Goal: Information Seeking & Learning: Compare options

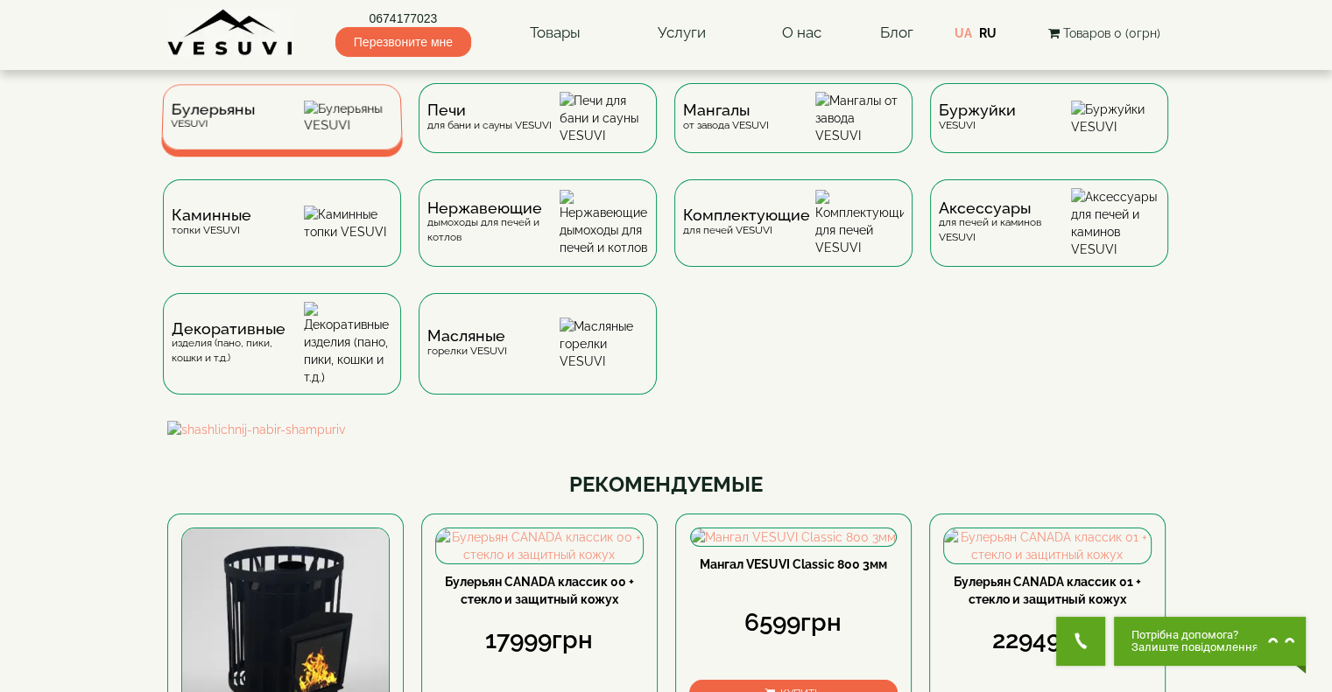
click at [221, 116] on span "Булерьяны" at bounding box center [213, 109] width 84 height 13
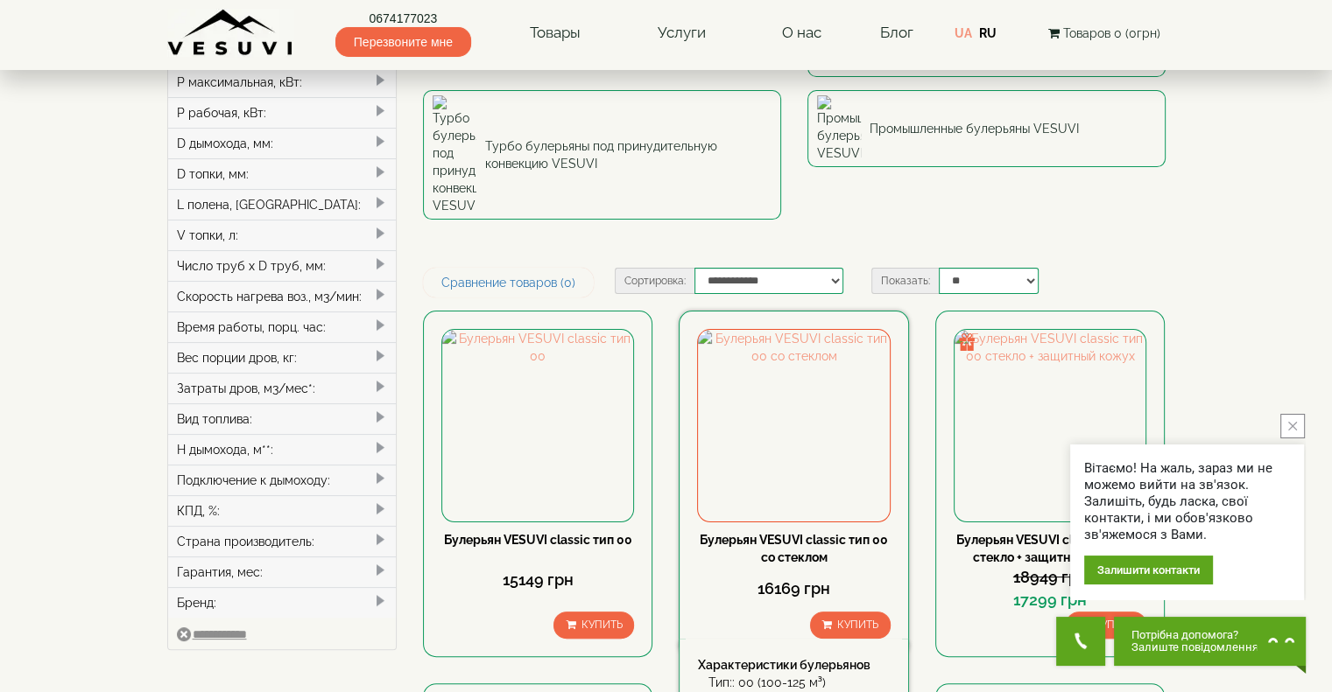
scroll to position [263, 0]
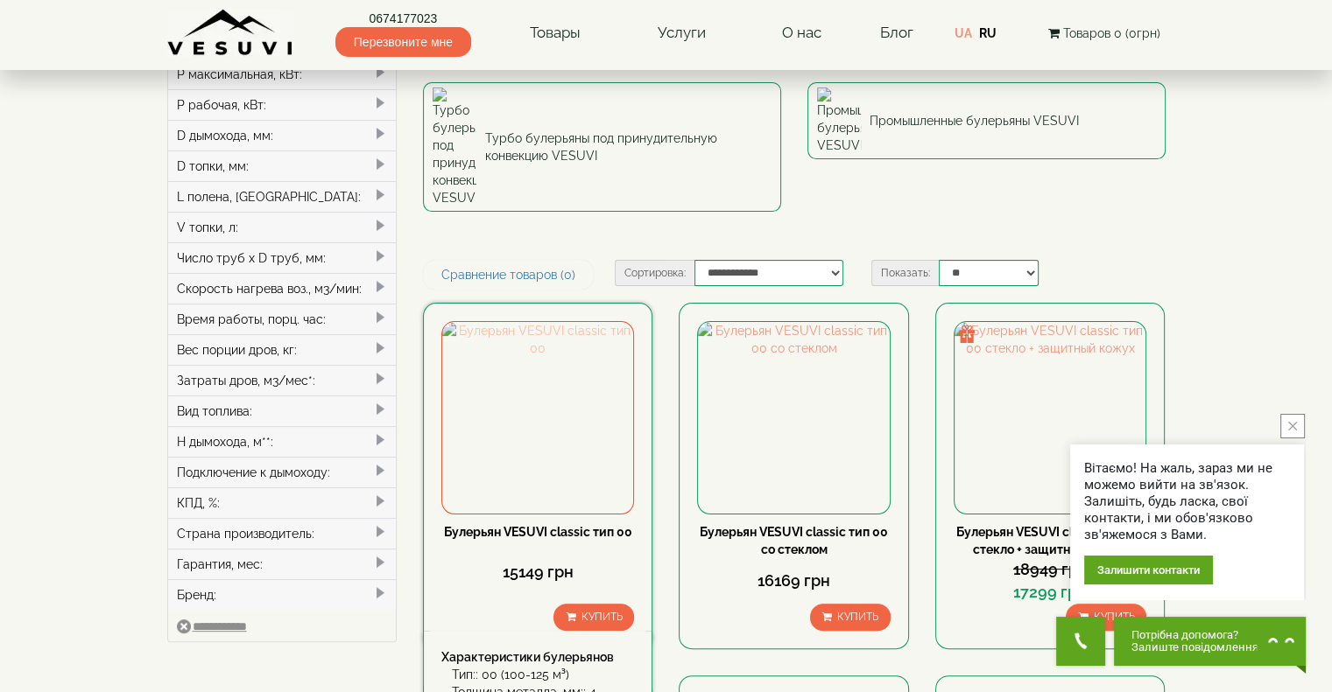
click at [572, 322] on img at bounding box center [537, 417] width 191 height 191
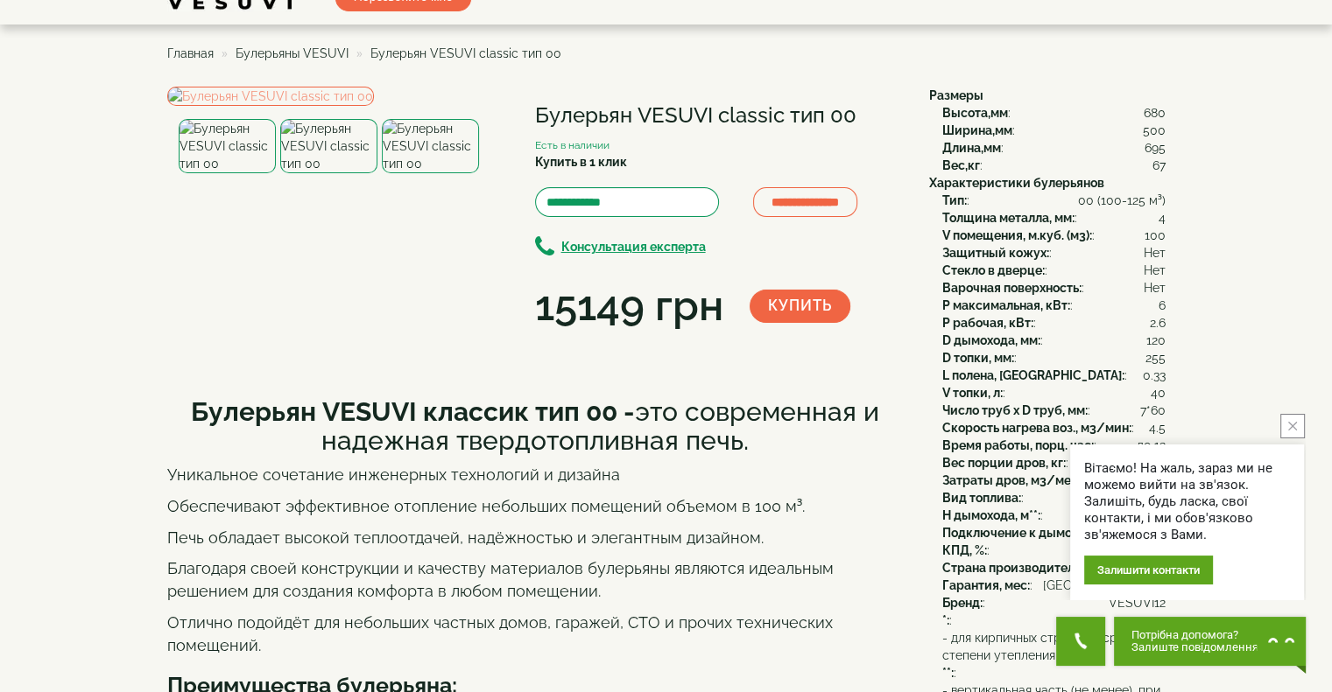
scroll to position [88, 0]
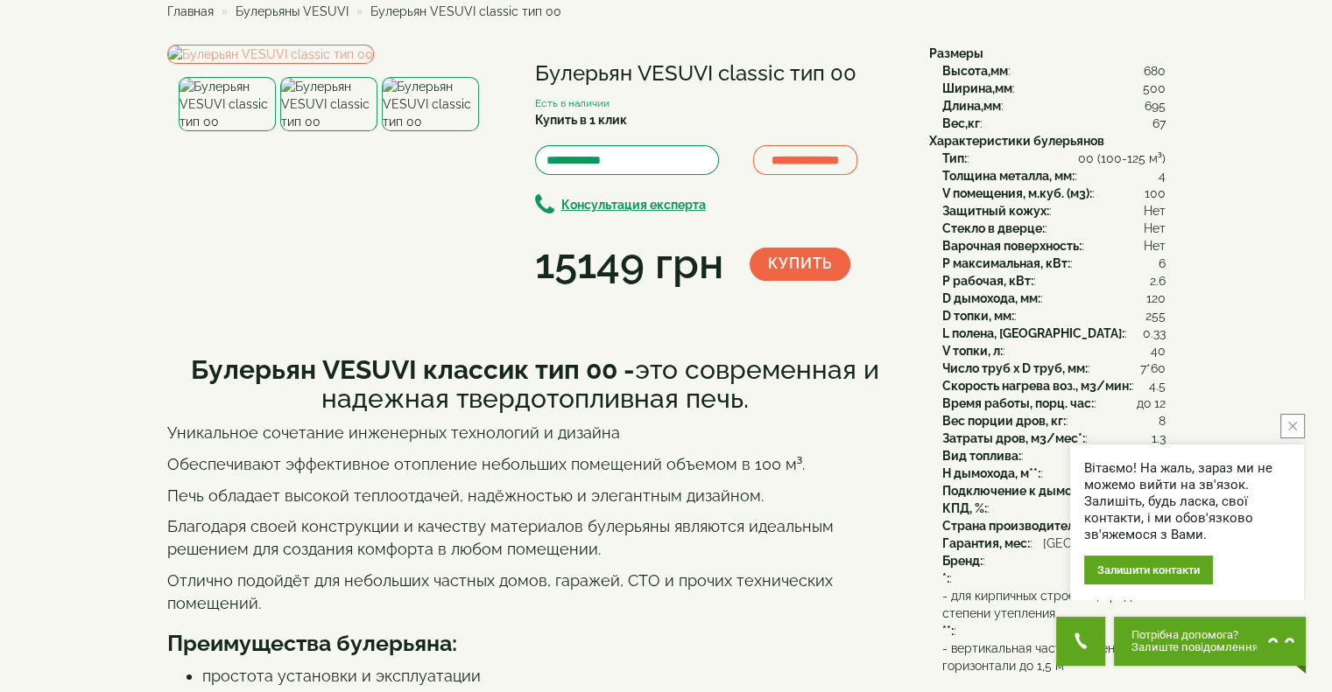
click at [319, 131] on img at bounding box center [328, 104] width 97 height 54
click at [414, 131] on img at bounding box center [430, 104] width 97 height 54
click at [350, 131] on img at bounding box center [328, 104] width 97 height 54
click at [224, 131] on img at bounding box center [227, 104] width 97 height 54
click at [329, 131] on img at bounding box center [328, 104] width 97 height 54
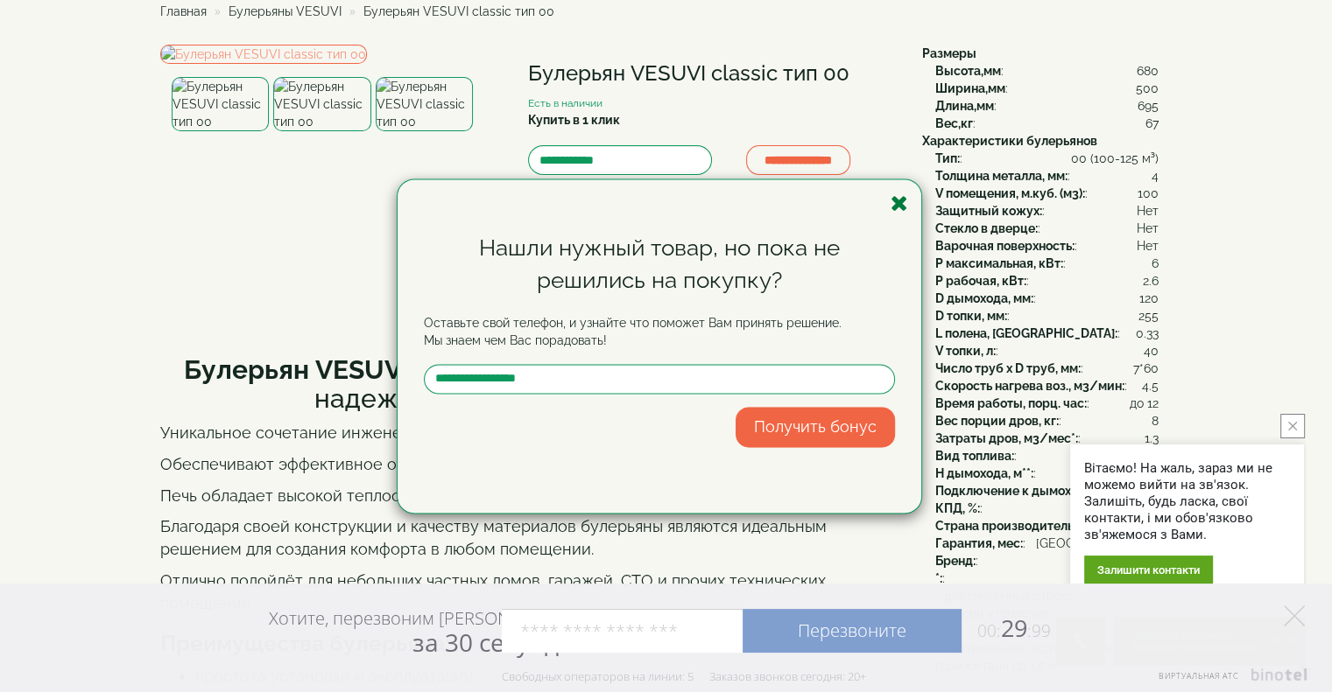
click at [904, 202] on icon "button" at bounding box center [899, 204] width 18 height 22
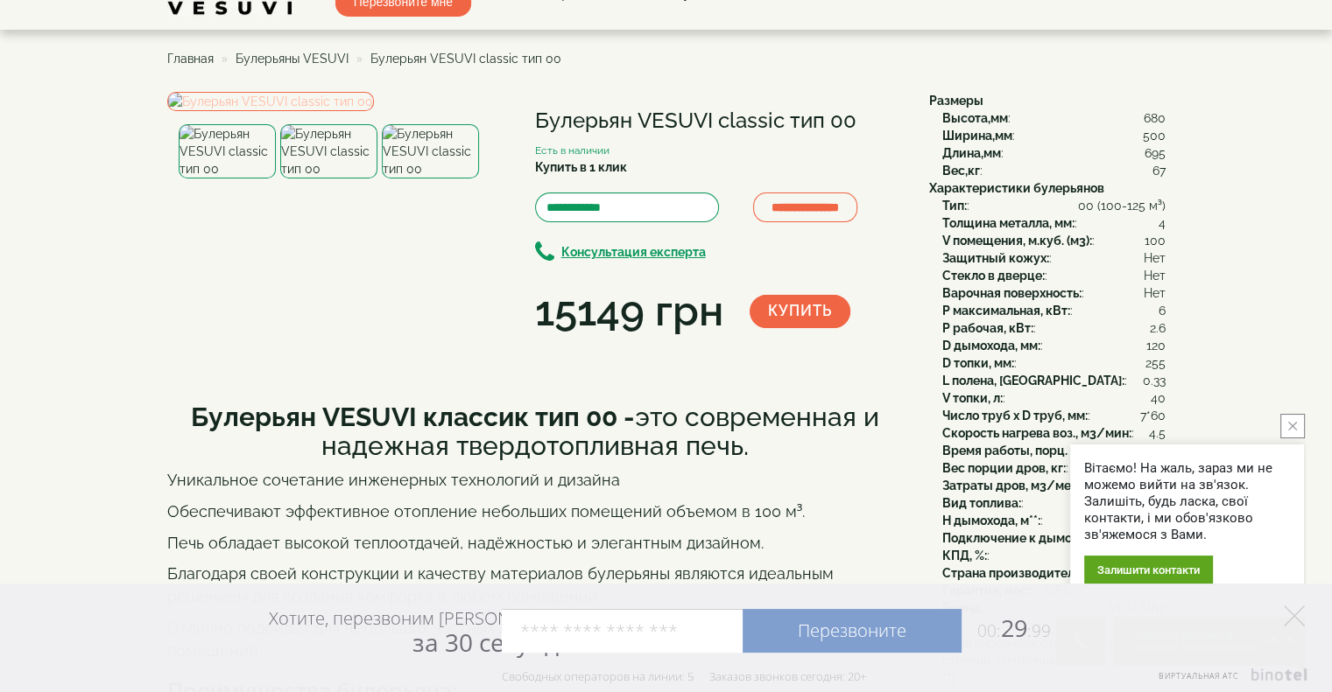
scroll to position [0, 0]
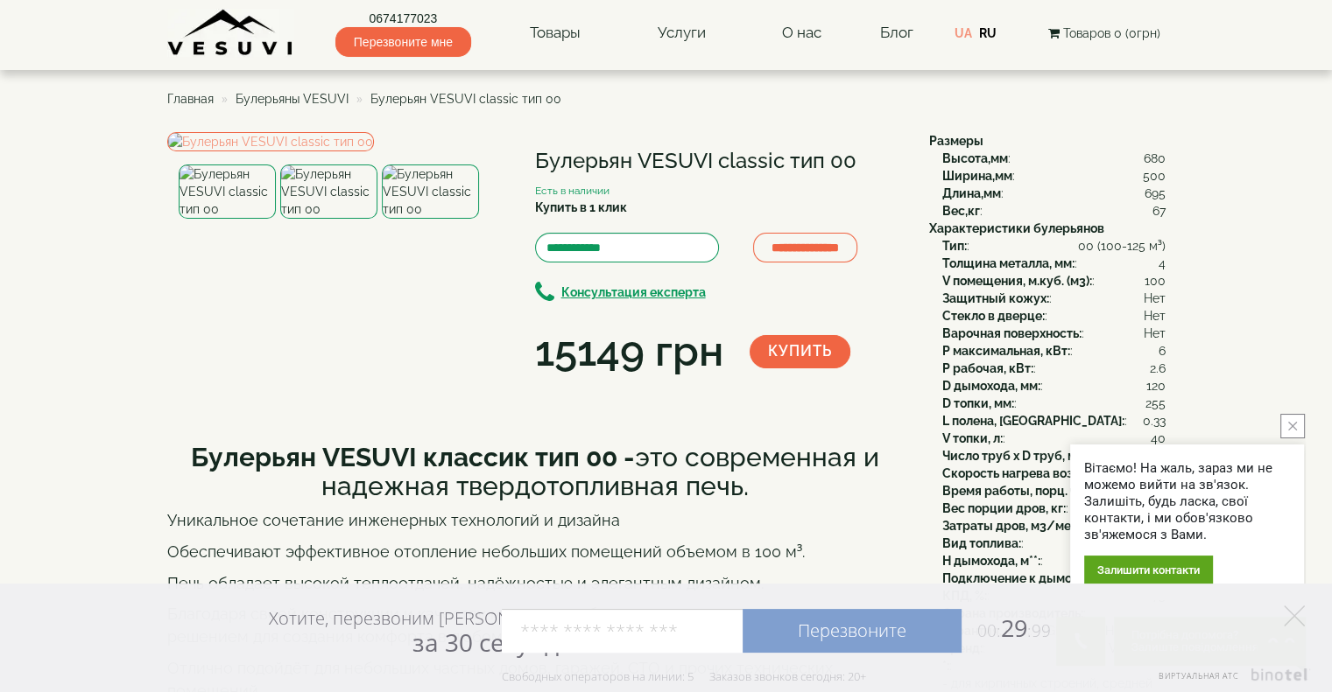
click at [292, 97] on span "Булерьяны VESUVI" at bounding box center [291, 99] width 113 height 14
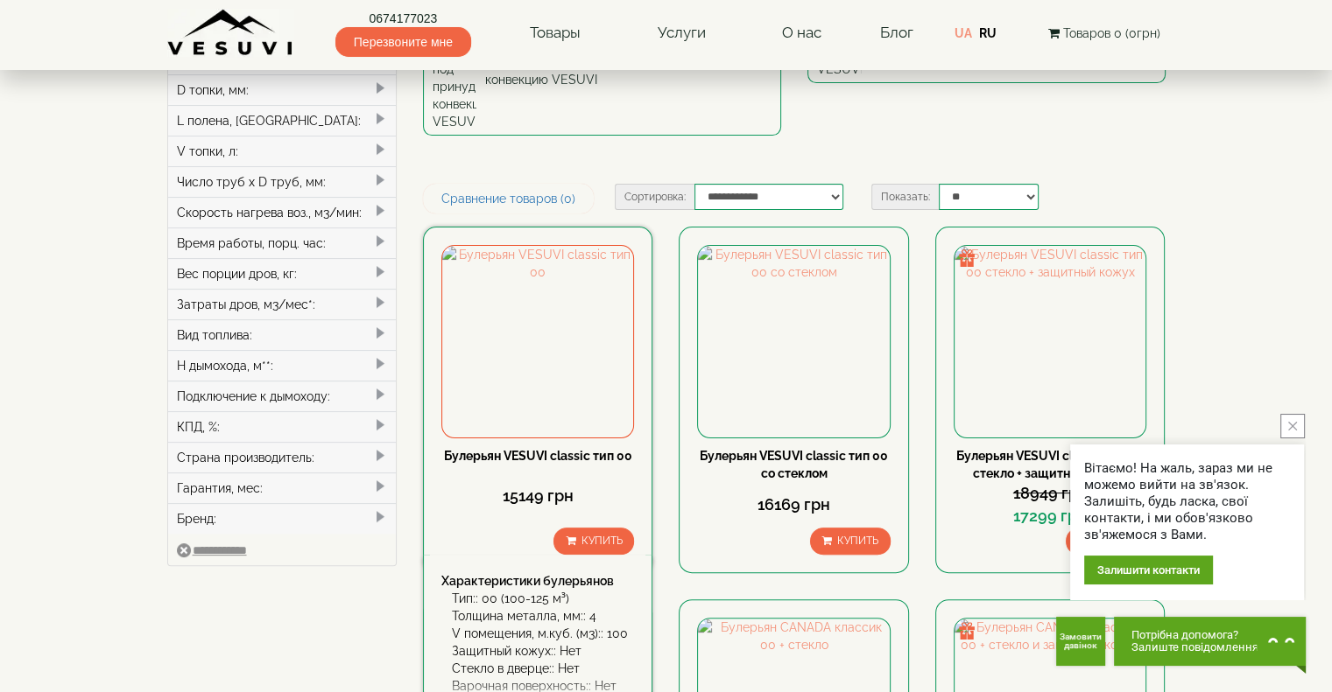
scroll to position [263, 0]
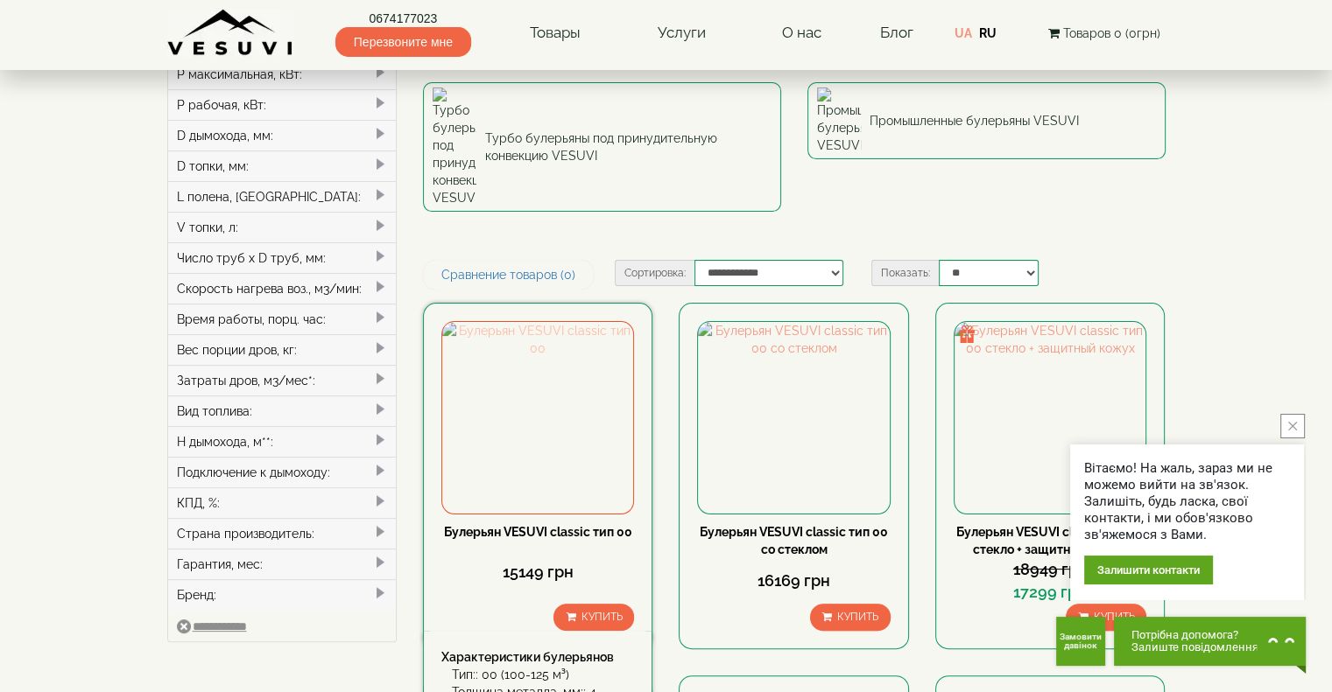
click at [543, 322] on img at bounding box center [537, 417] width 191 height 191
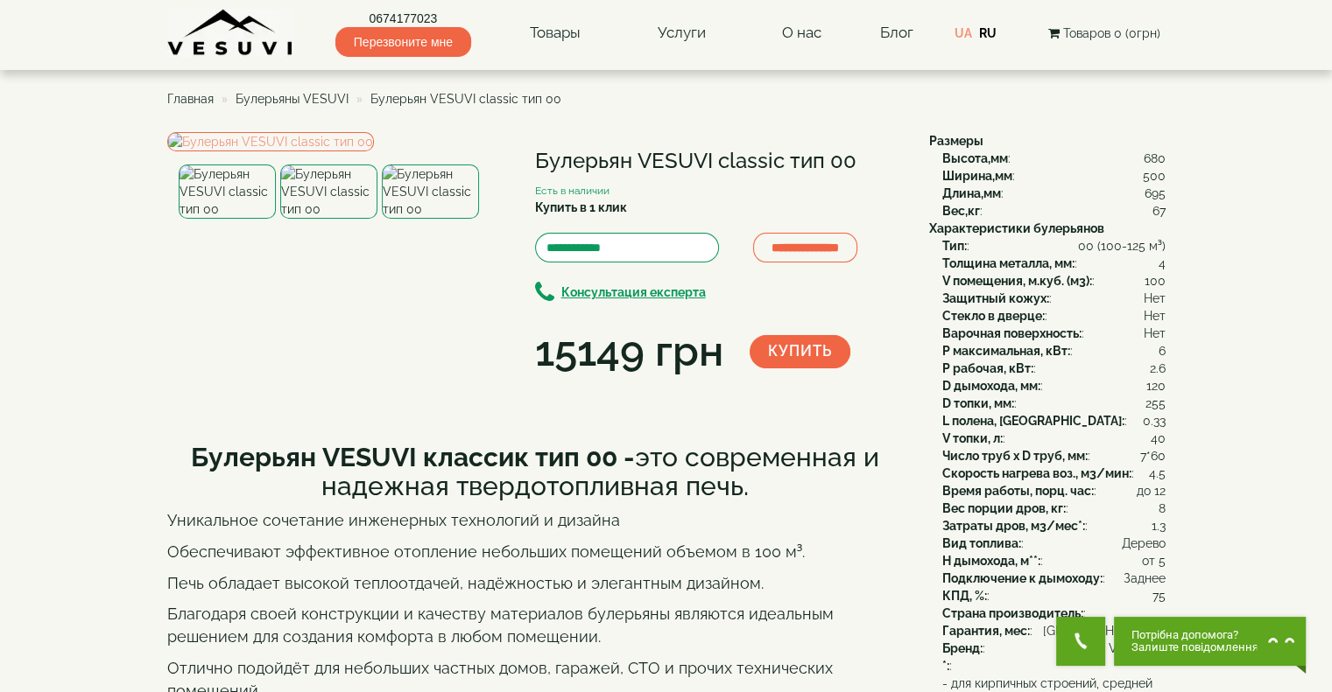
click at [342, 219] on img at bounding box center [328, 192] width 97 height 54
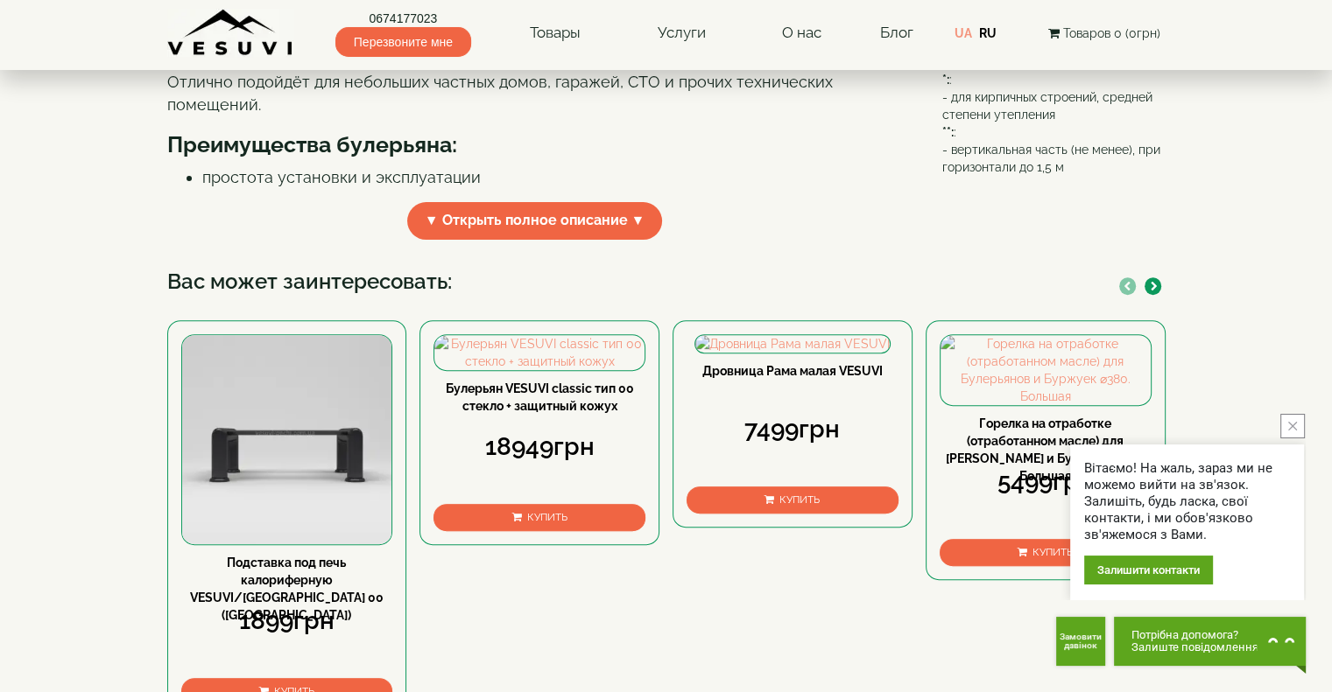
scroll to position [613, 0]
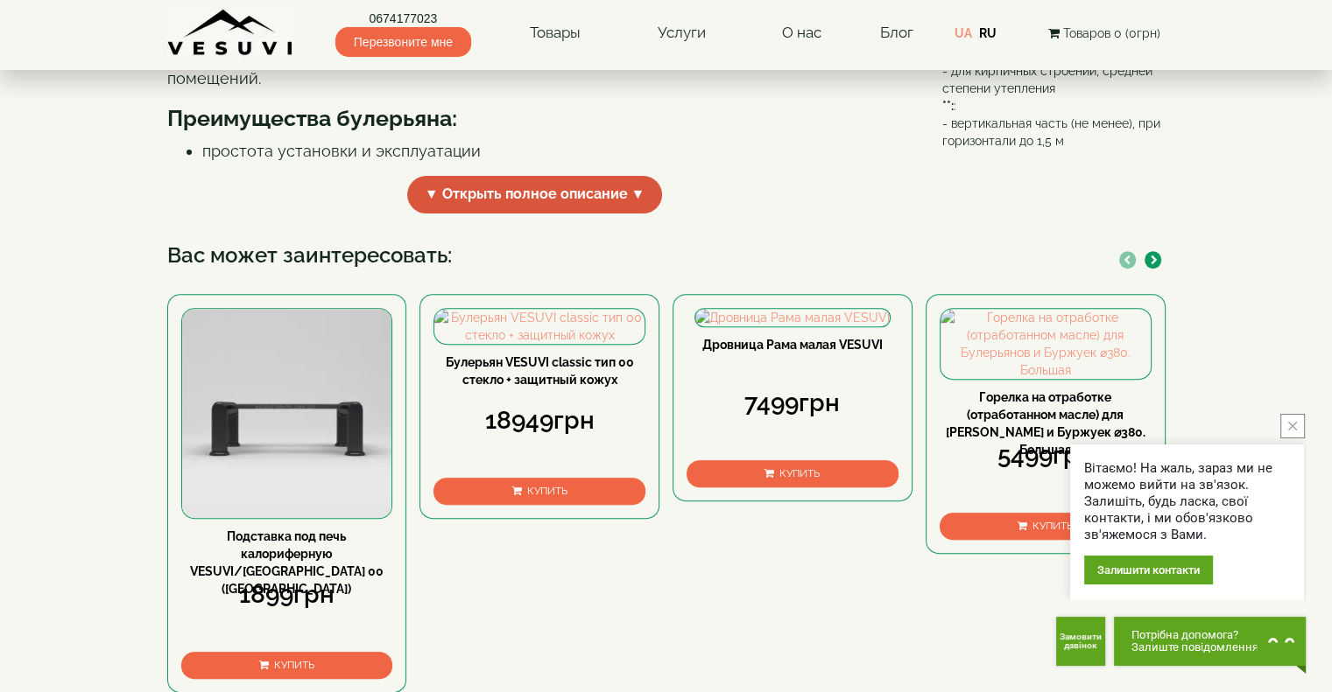
click at [584, 214] on span "▼ Открыть полное описание ▼" at bounding box center [535, 195] width 256 height 38
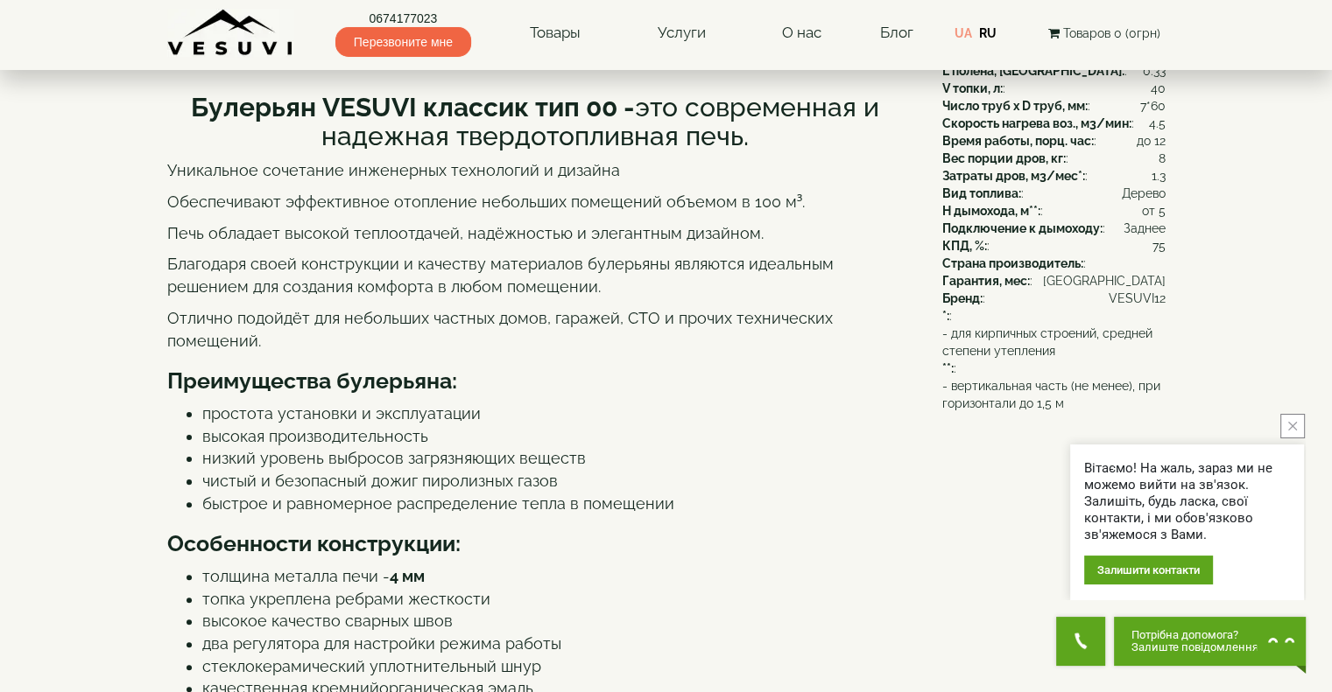
scroll to position [0, 0]
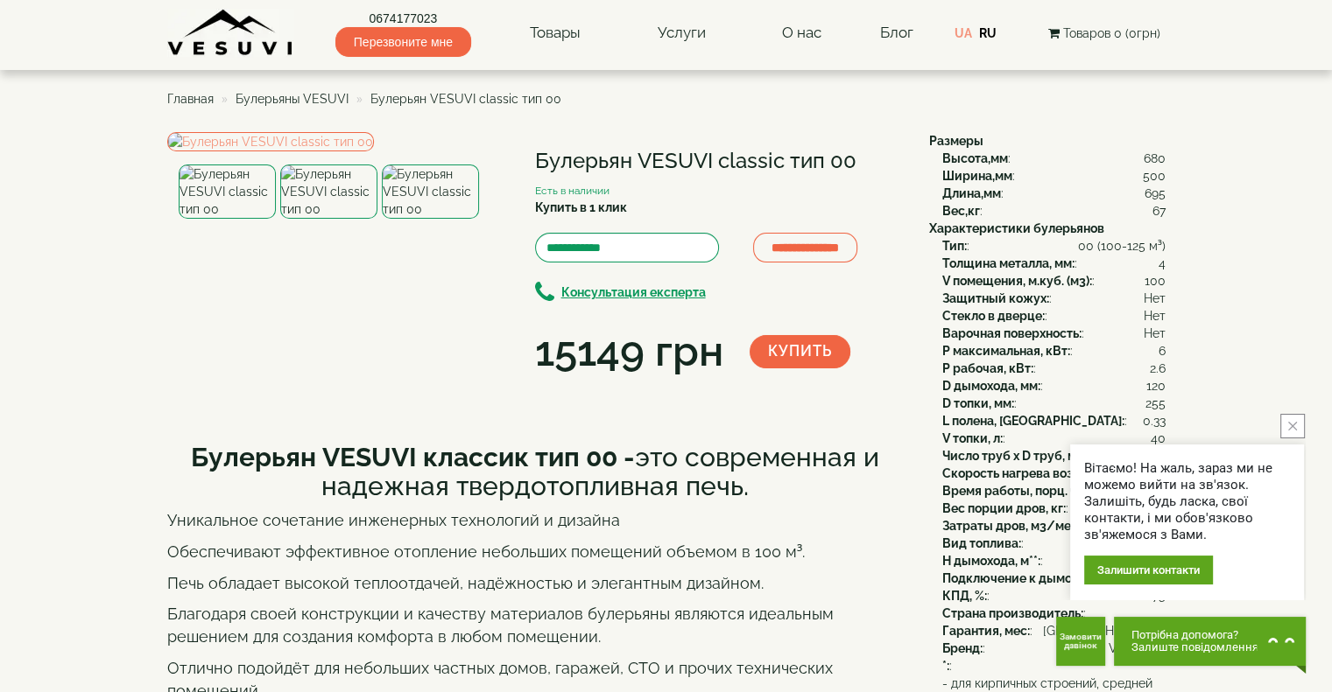
click at [218, 39] on img at bounding box center [230, 33] width 127 height 48
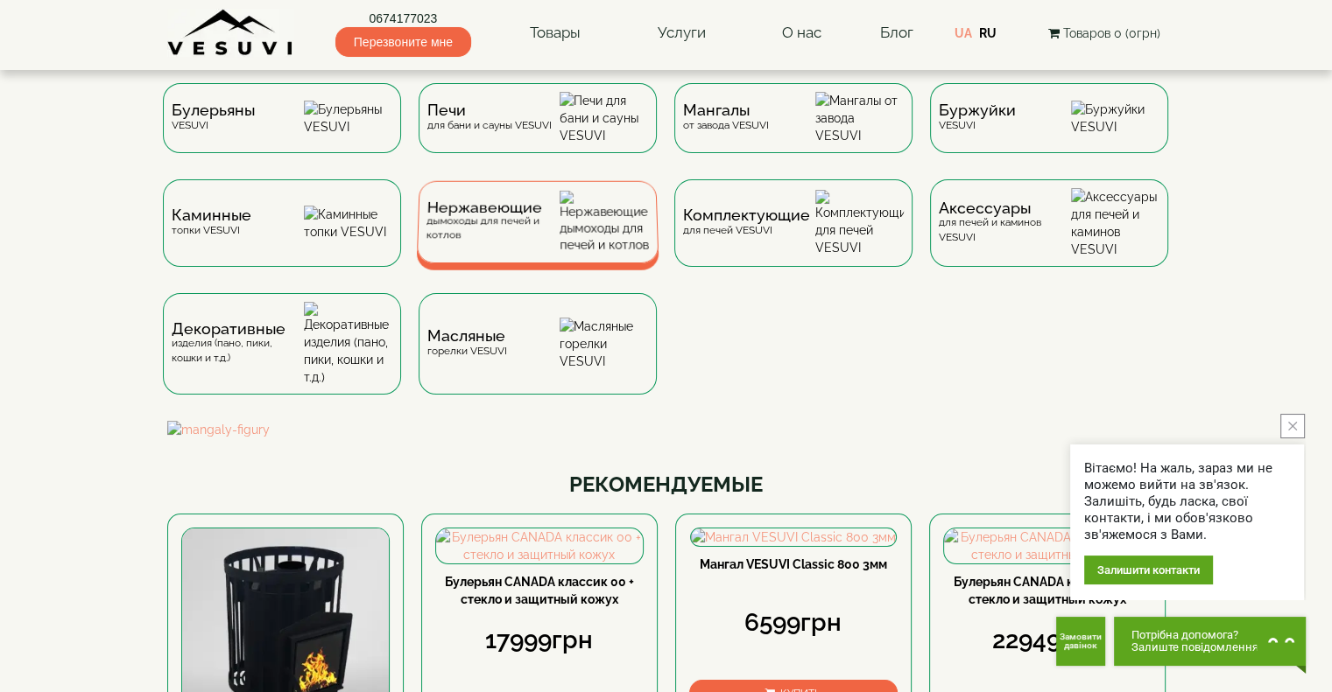
click at [486, 243] on div "Нержавеющие дымоходы для печей и котлов" at bounding box center [492, 221] width 134 height 41
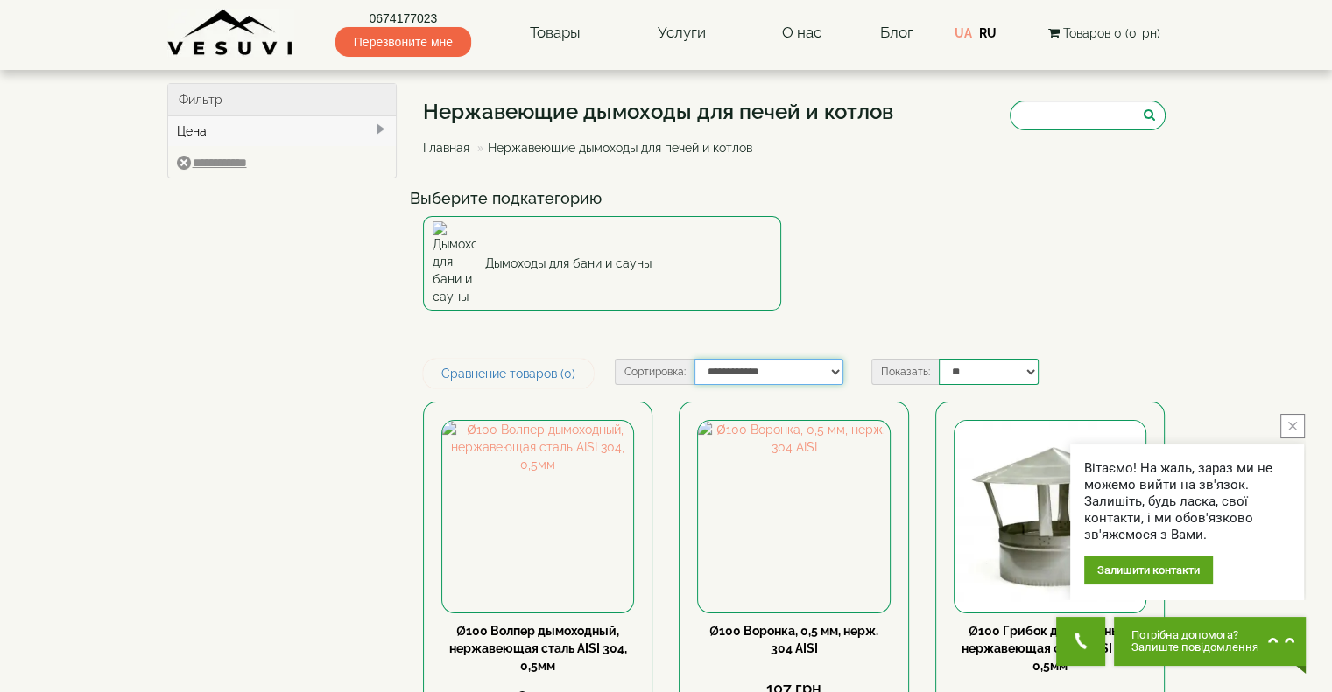
click at [802, 359] on select "**********" at bounding box center [768, 372] width 149 height 26
select select "**********"
click at [695, 359] on select "**********" at bounding box center [768, 372] width 149 height 26
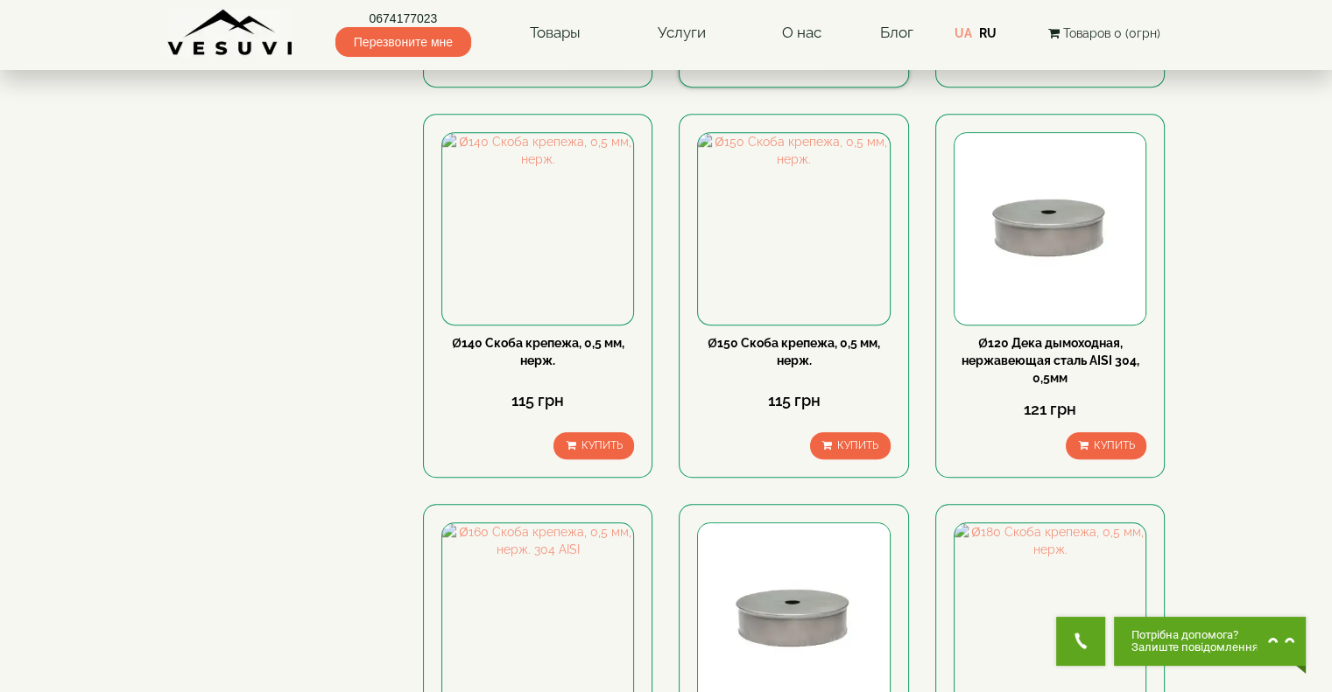
type input "***"
type input "*****"
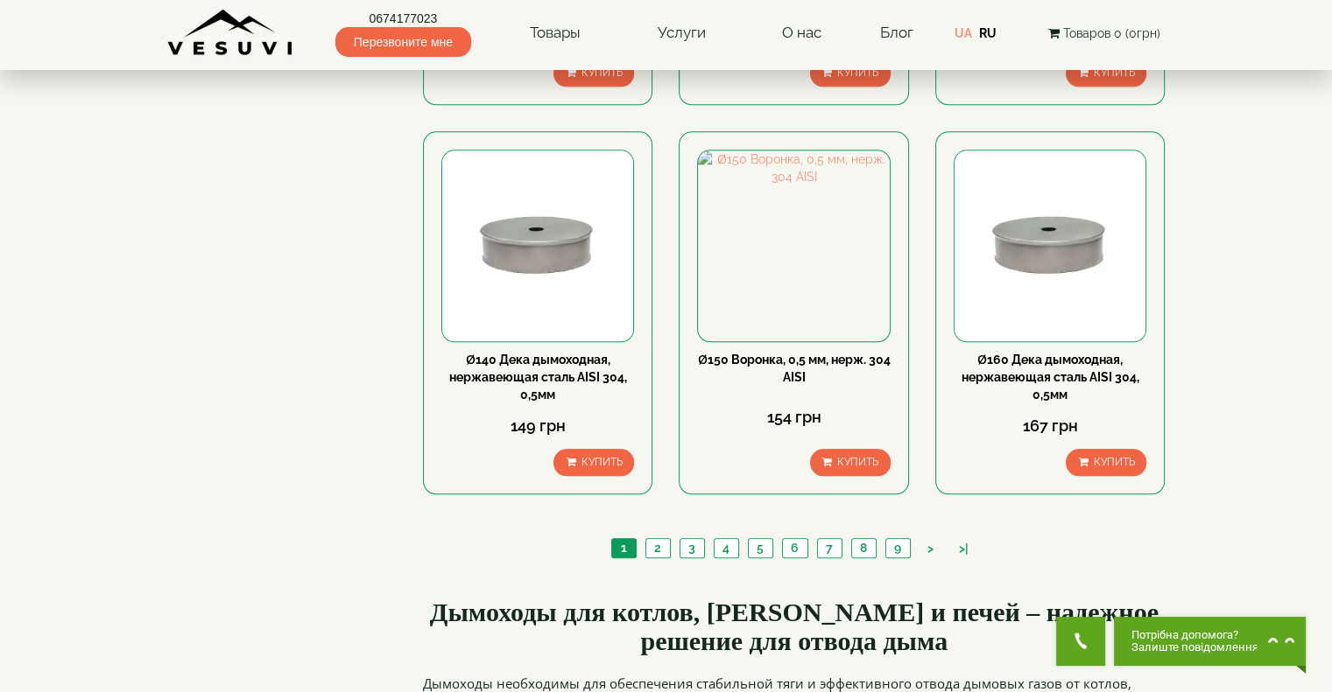
scroll to position [2014, 0]
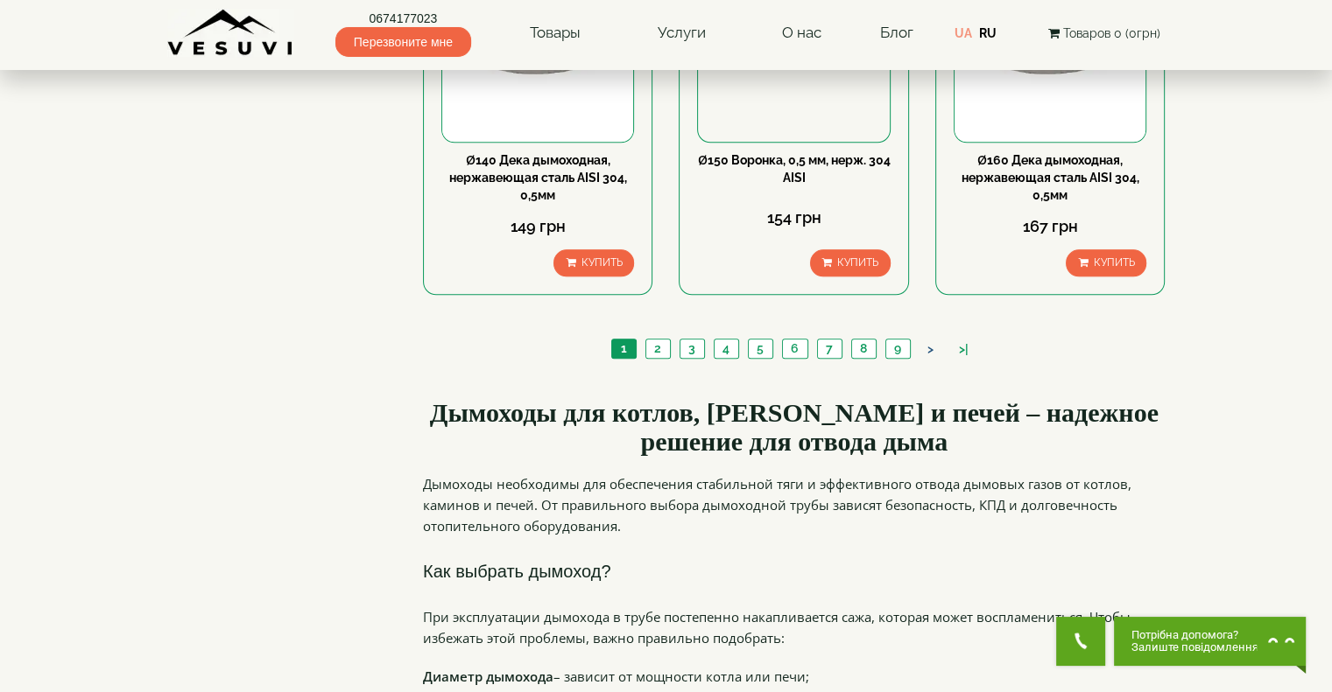
click at [930, 341] on link ">" at bounding box center [930, 350] width 24 height 18
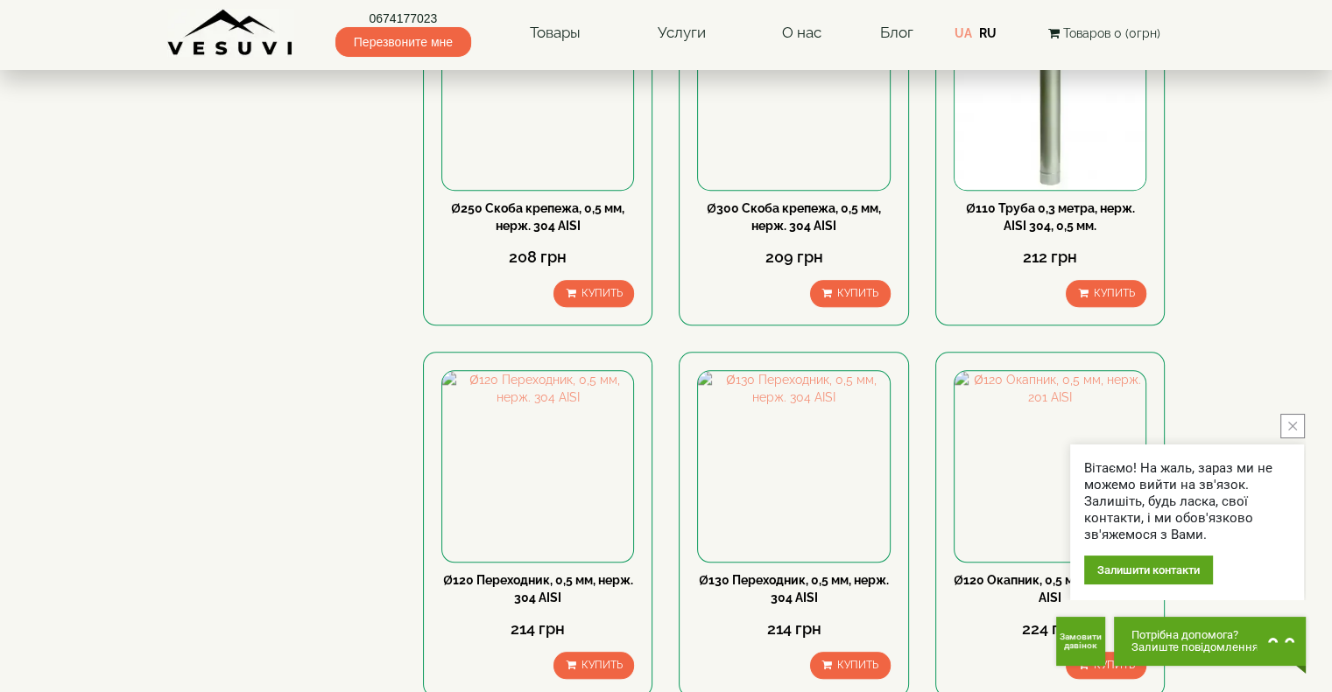
scroll to position [1838, 0]
